Goal: Task Accomplishment & Management: Manage account settings

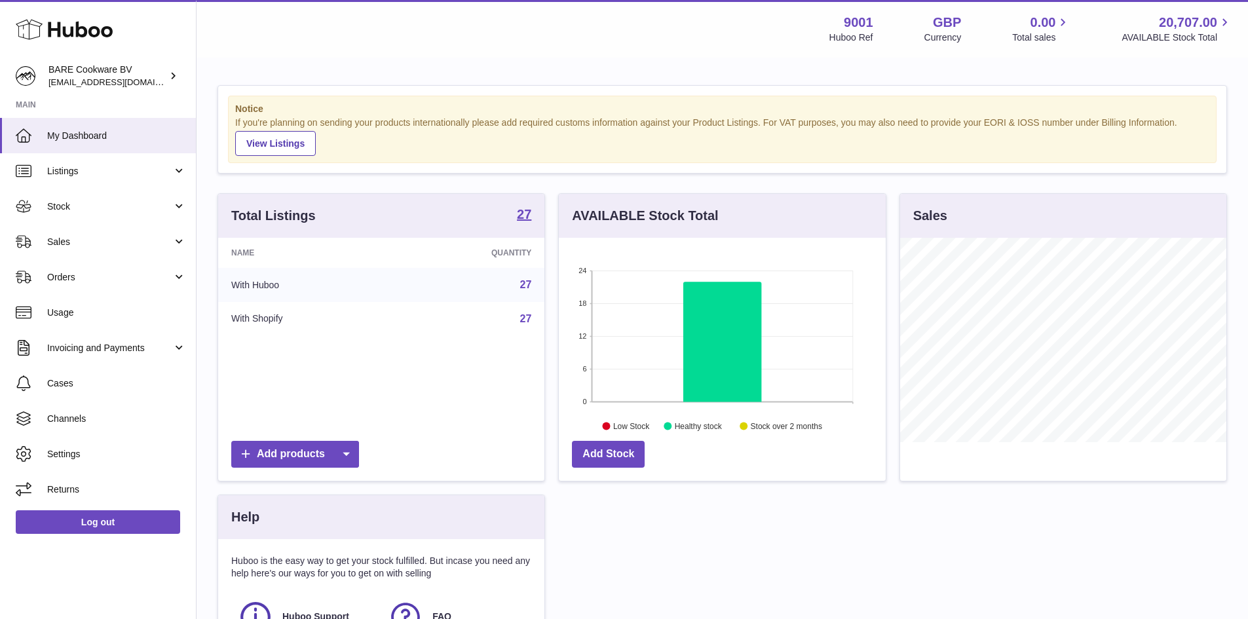
scroll to position [204, 327]
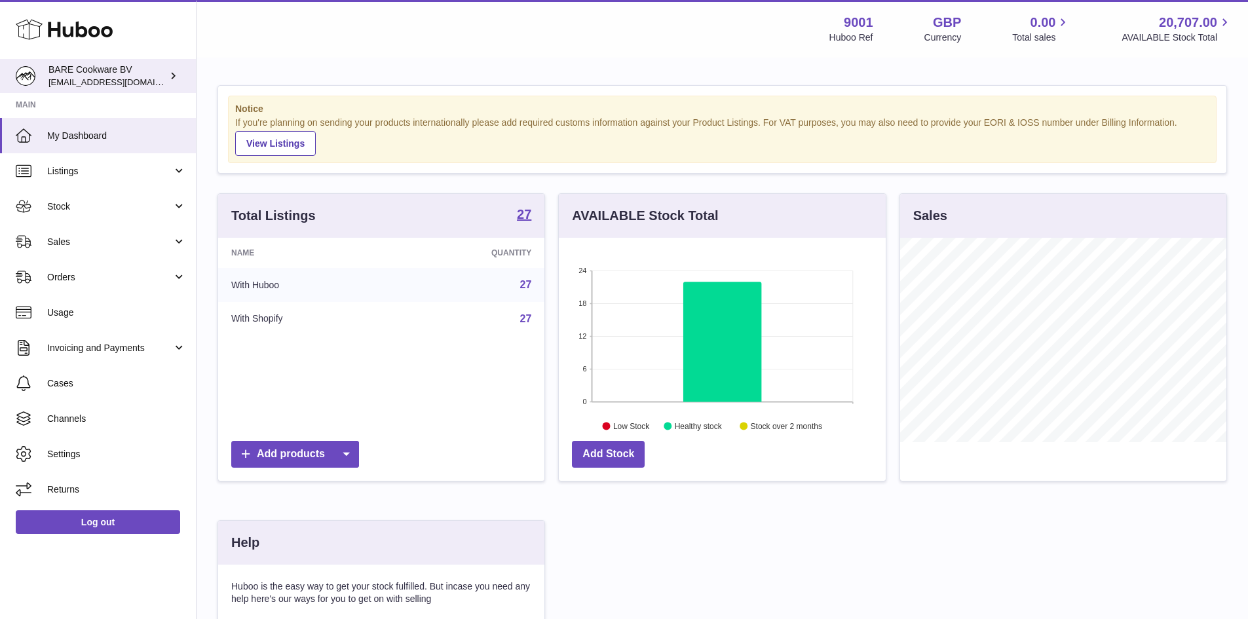
click at [124, 91] on link "BARE Cookware BV internalAdmin-9001@internal.huboo.com" at bounding box center [98, 76] width 196 height 34
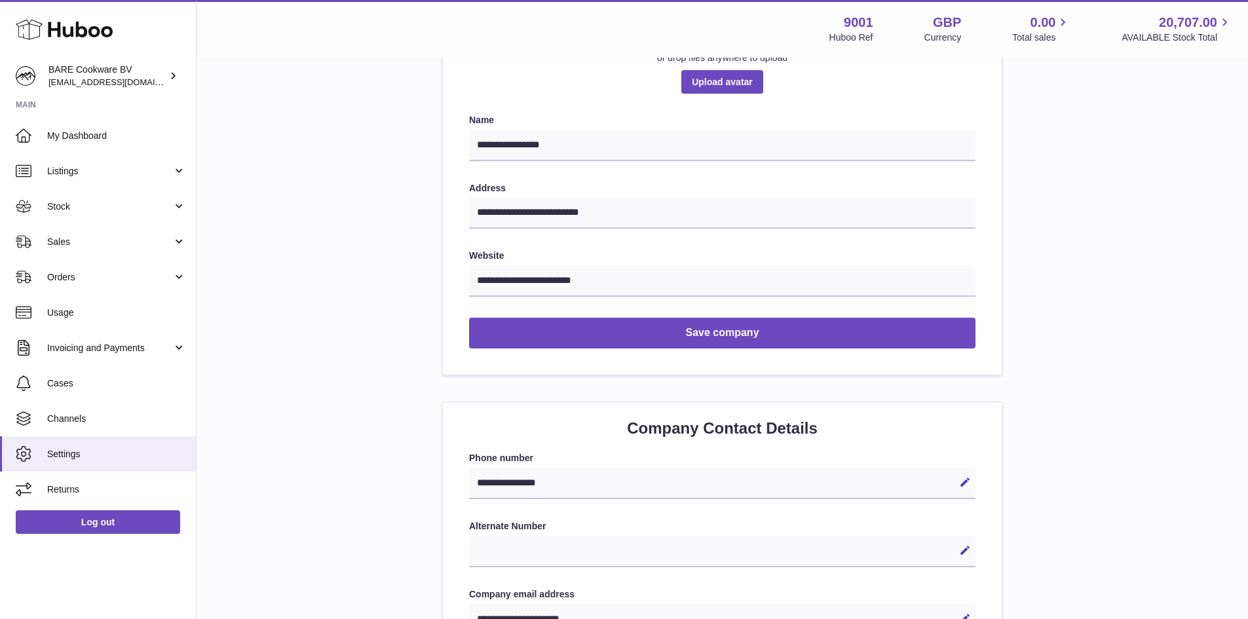
scroll to position [131, 0]
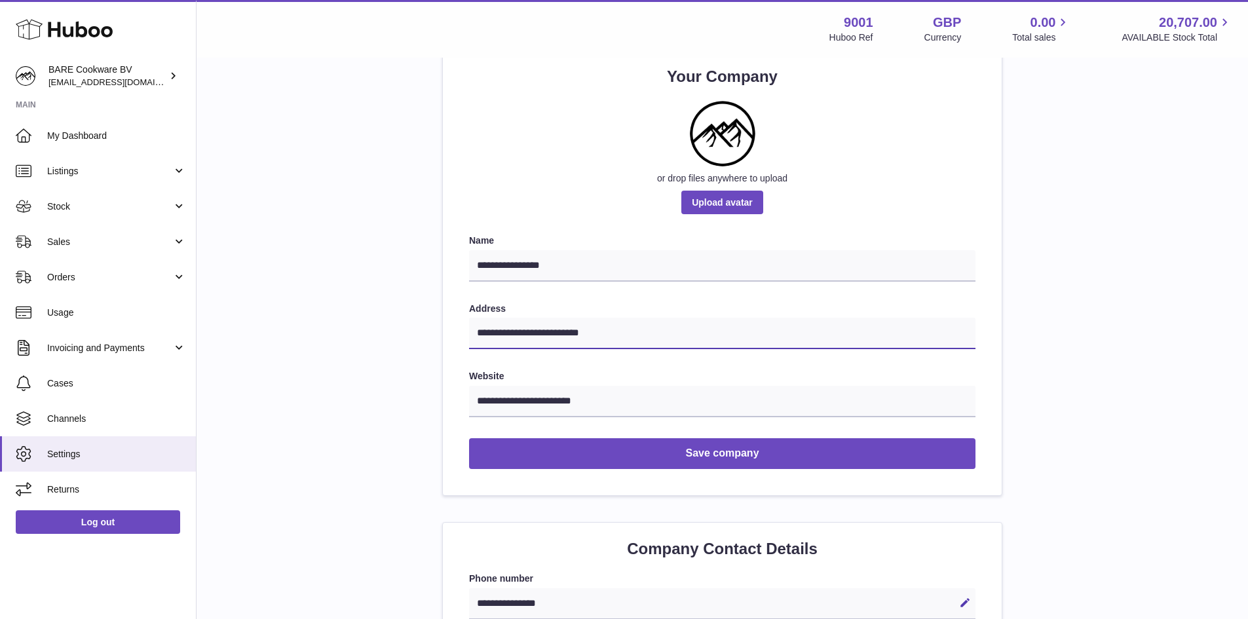
drag, startPoint x: 630, startPoint y: 333, endPoint x: 395, endPoint y: 334, distance: 234.6
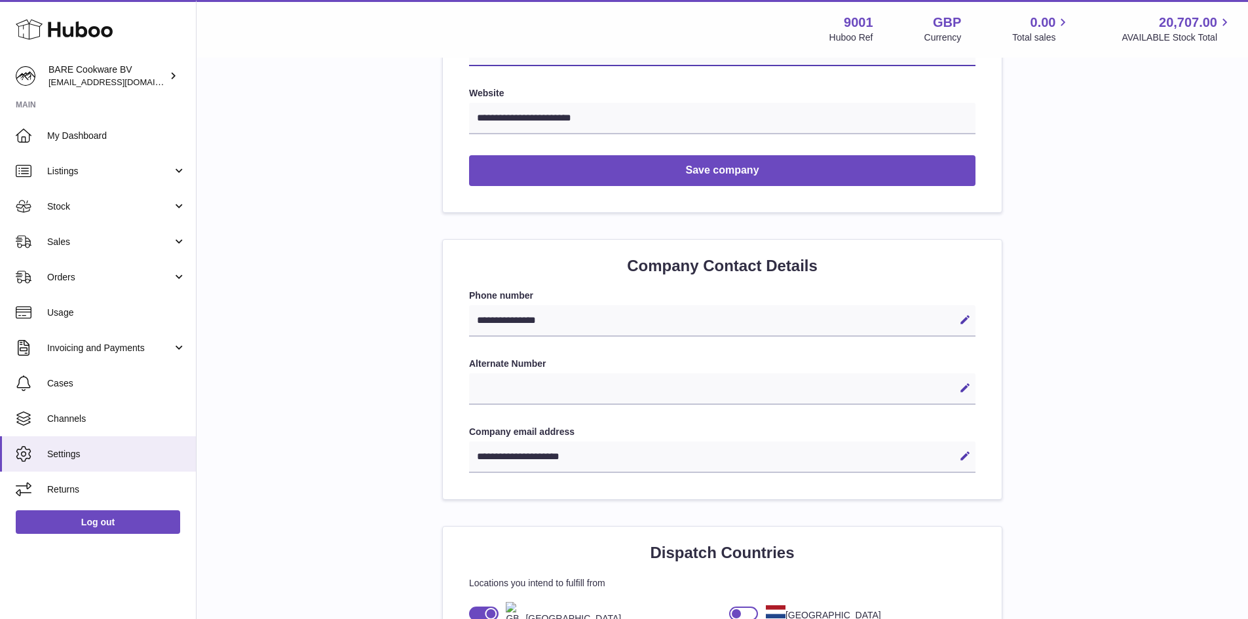
scroll to position [328, 0]
